Goal: Navigation & Orientation: Find specific page/section

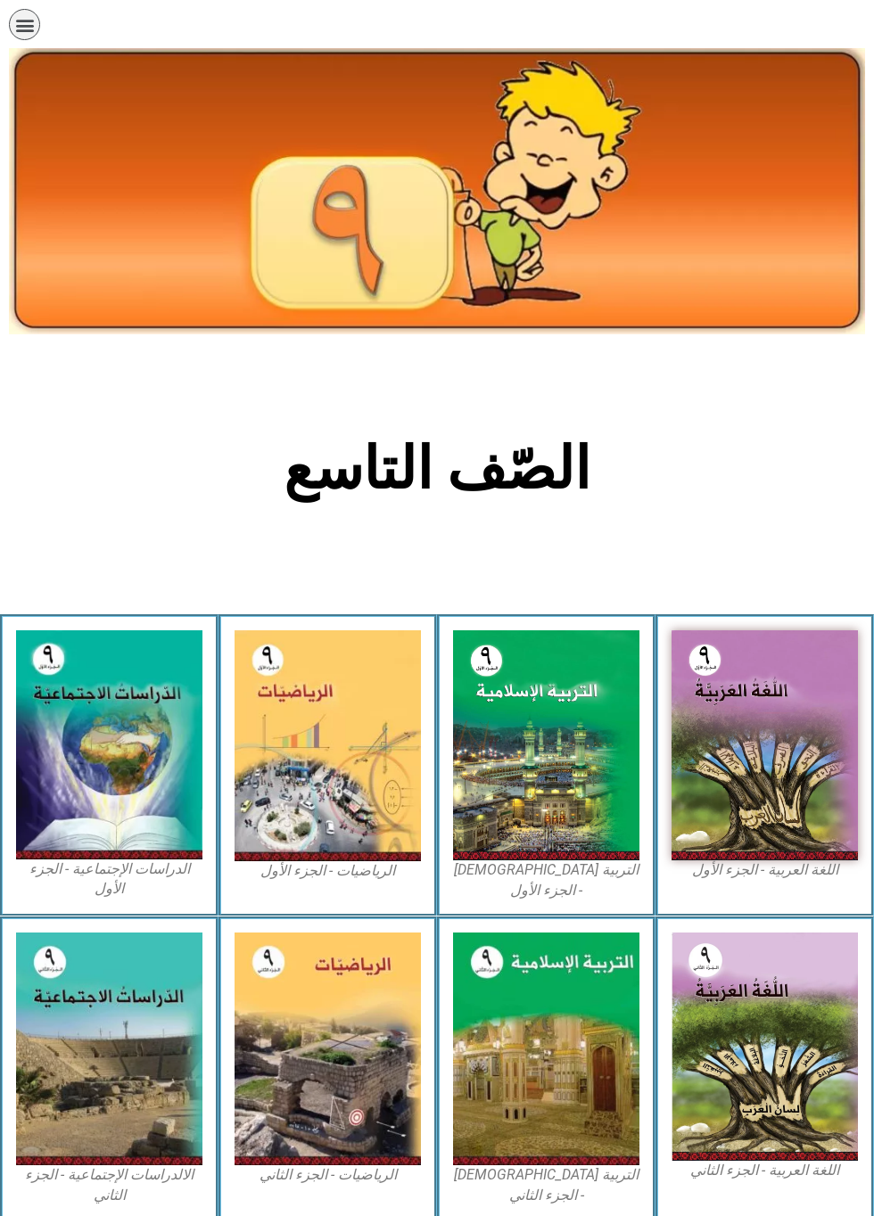
scroll to position [219, 0]
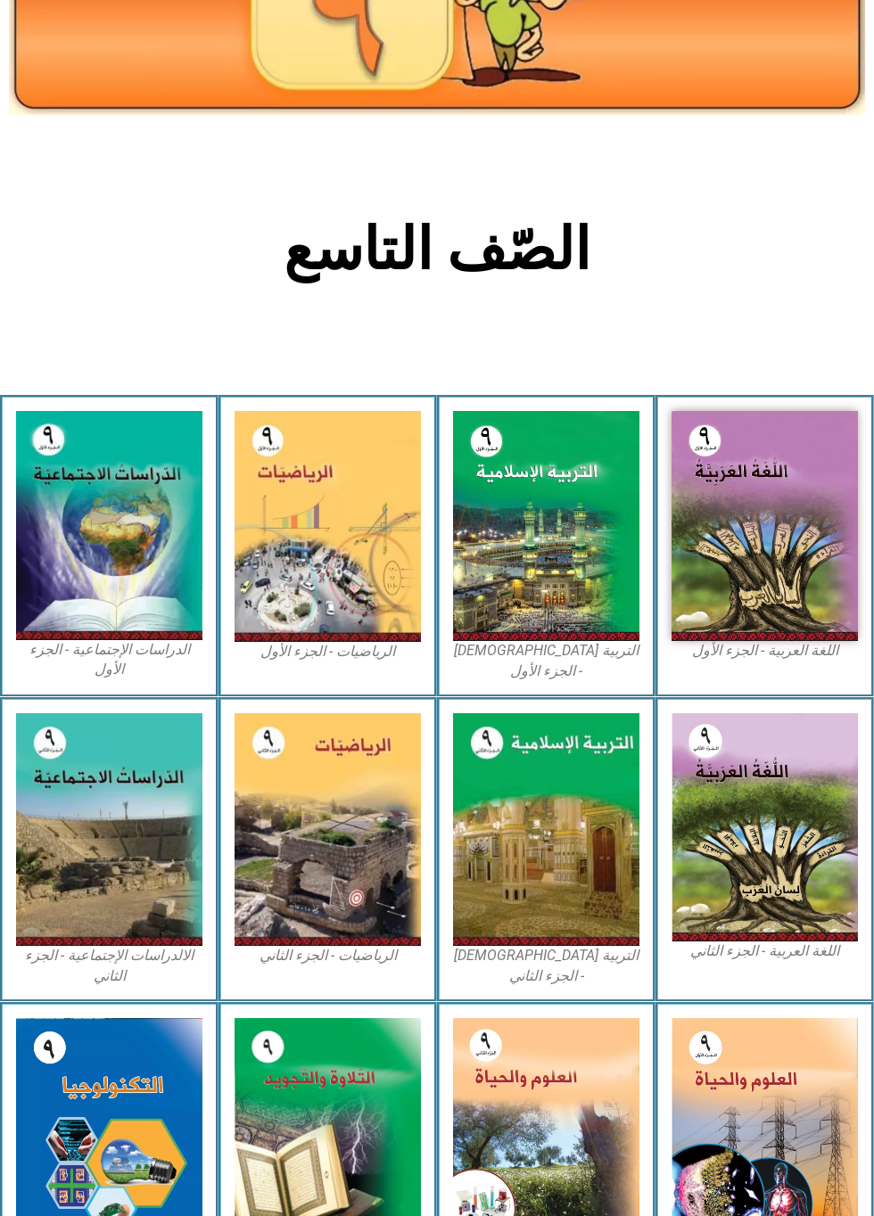
click at [767, 498] on img at bounding box center [764, 526] width 186 height 231
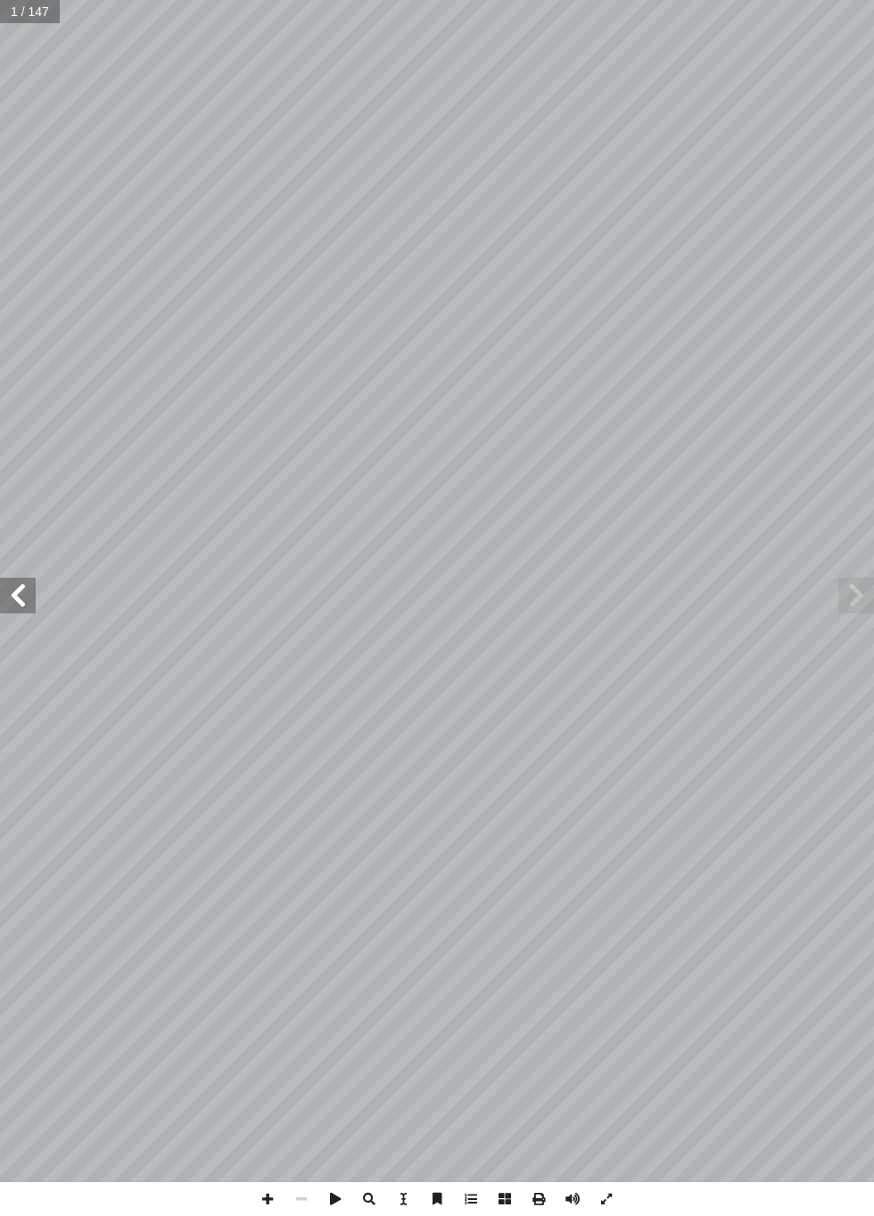
click at [34, 601] on span at bounding box center [18, 596] width 36 height 36
click at [30, 595] on span at bounding box center [18, 596] width 36 height 36
click at [20, 592] on span at bounding box center [18, 596] width 36 height 36
click at [35, 589] on span at bounding box center [18, 596] width 36 height 36
click at [25, 588] on span at bounding box center [18, 596] width 36 height 36
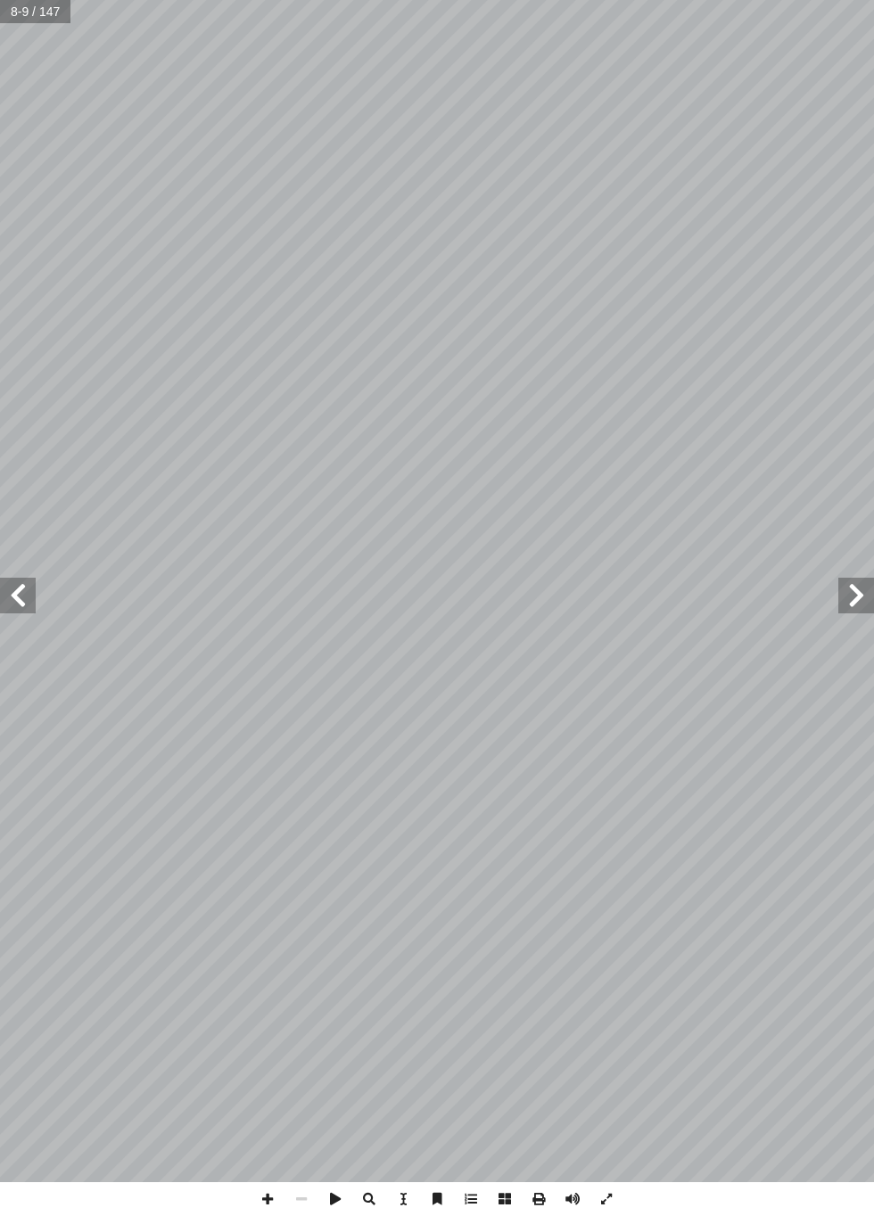
click at [28, 591] on span at bounding box center [18, 596] width 36 height 36
click at [22, 594] on span at bounding box center [18, 596] width 36 height 36
click at [20, 593] on span at bounding box center [18, 596] width 36 height 36
click at [21, 588] on span at bounding box center [18, 596] width 36 height 36
